Goal: Transaction & Acquisition: Download file/media

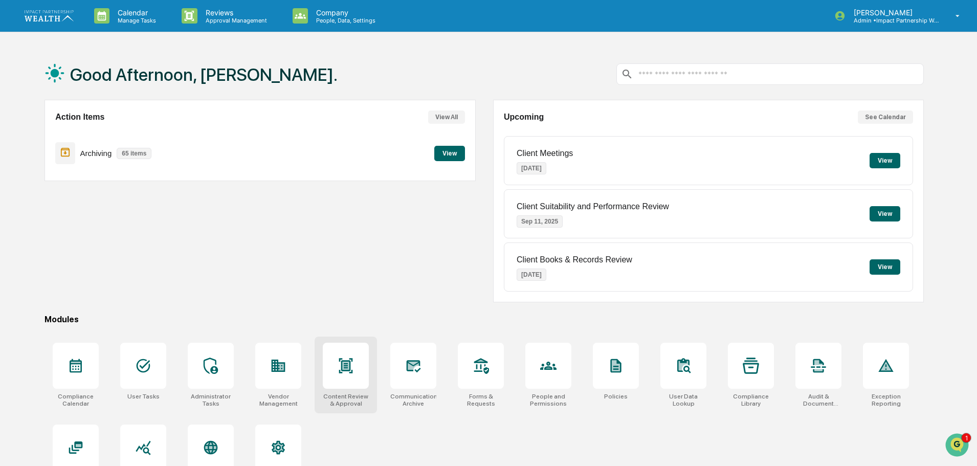
scroll to position [49, 0]
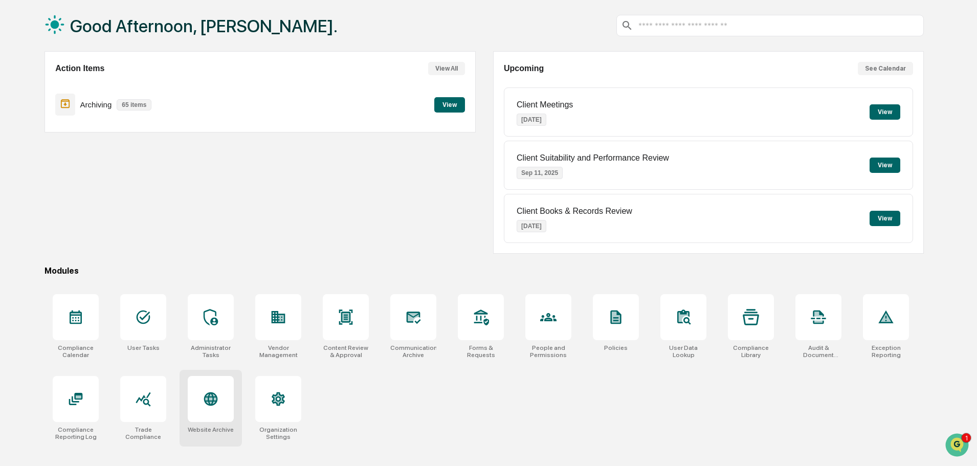
click at [221, 402] on div at bounding box center [211, 399] width 46 height 46
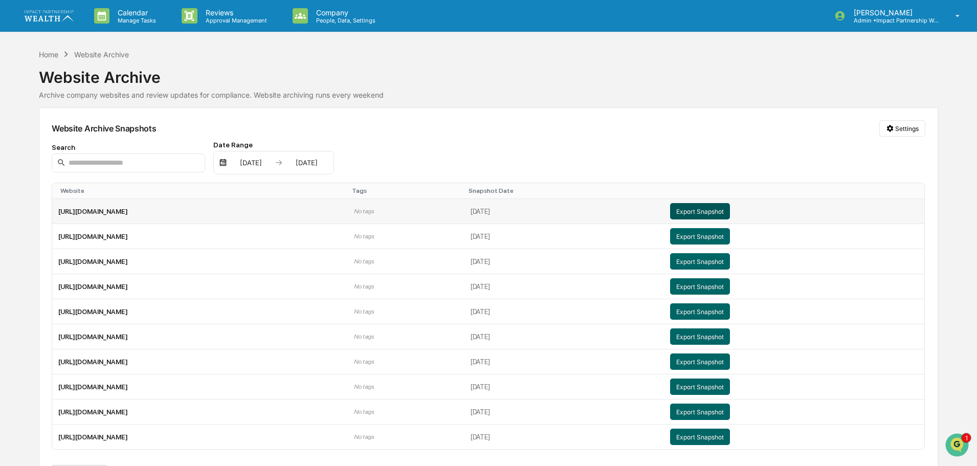
click at [730, 207] on button "Export Snapshot" at bounding box center [700, 211] width 60 height 16
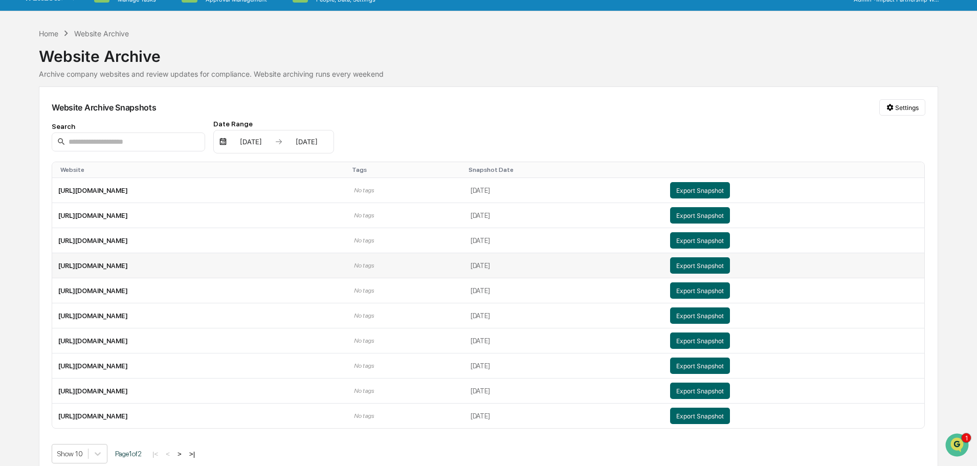
scroll to position [31, 0]
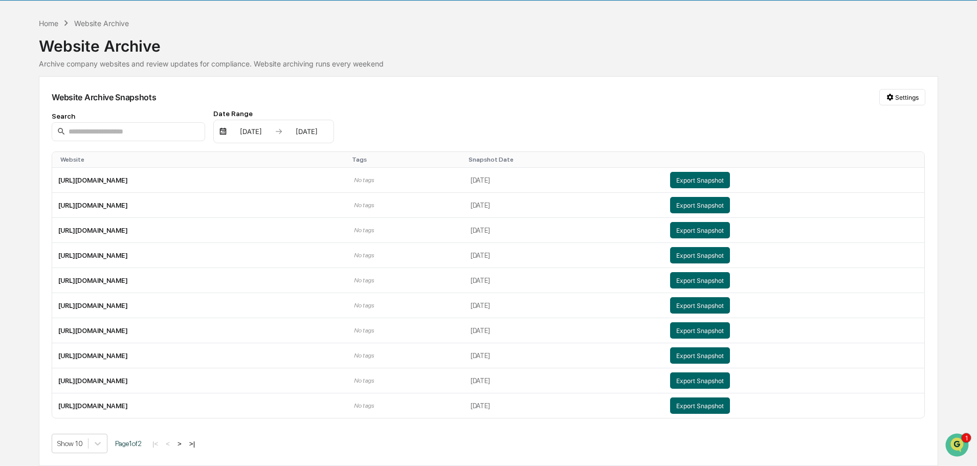
click at [184, 442] on button ">" at bounding box center [179, 443] width 10 height 9
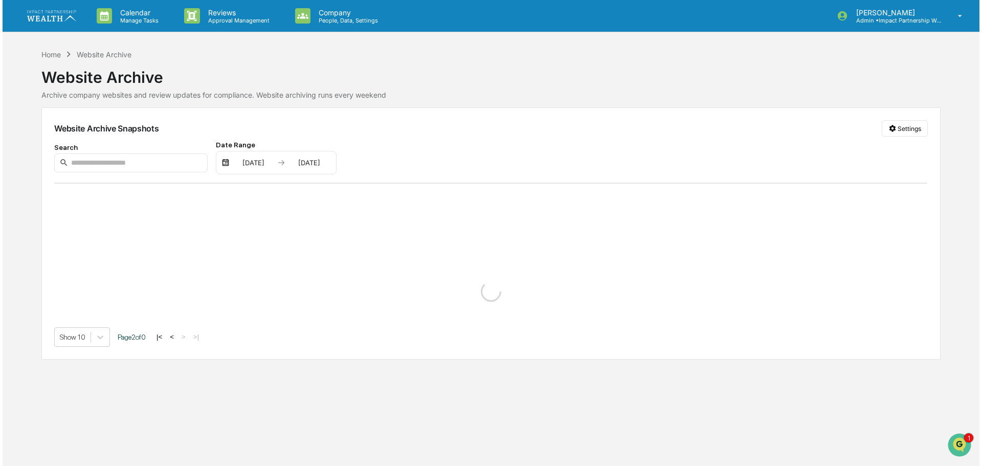
scroll to position [0, 0]
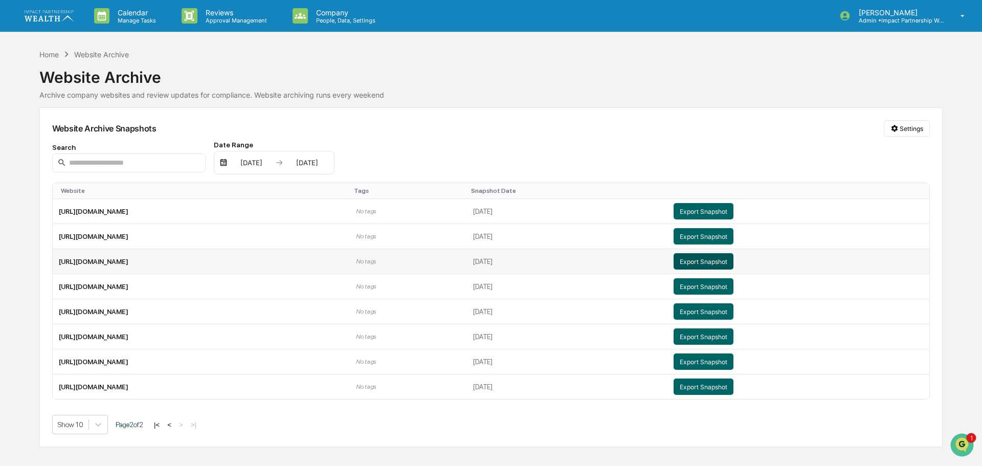
click at [733, 263] on button "Export Snapshot" at bounding box center [704, 261] width 60 height 16
click at [733, 361] on button "Export Snapshot" at bounding box center [704, 361] width 60 height 16
click at [733, 258] on button "Export Snapshot" at bounding box center [704, 261] width 60 height 16
